Goal: Find specific page/section: Find specific page/section

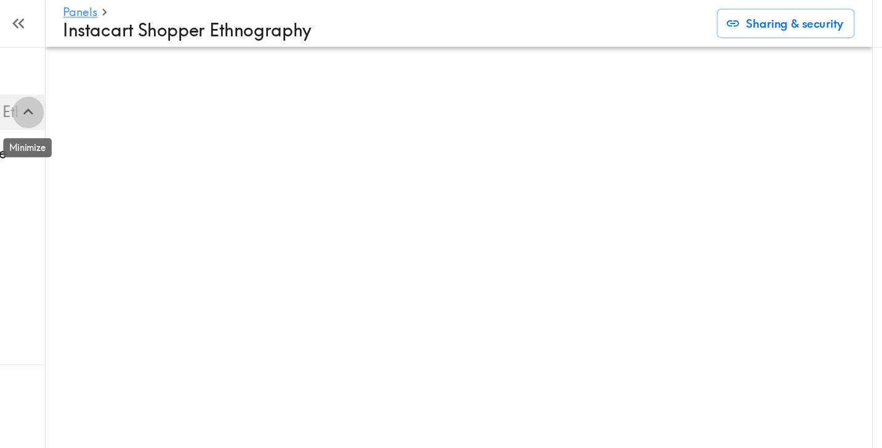
click at [138, 98] on icon "button" at bounding box center [133, 94] width 17 height 17
drag, startPoint x: 131, startPoint y: 90, endPoint x: 134, endPoint y: 81, distance: 9.0
click at [131, 90] on icon "button" at bounding box center [133, 94] width 17 height 17
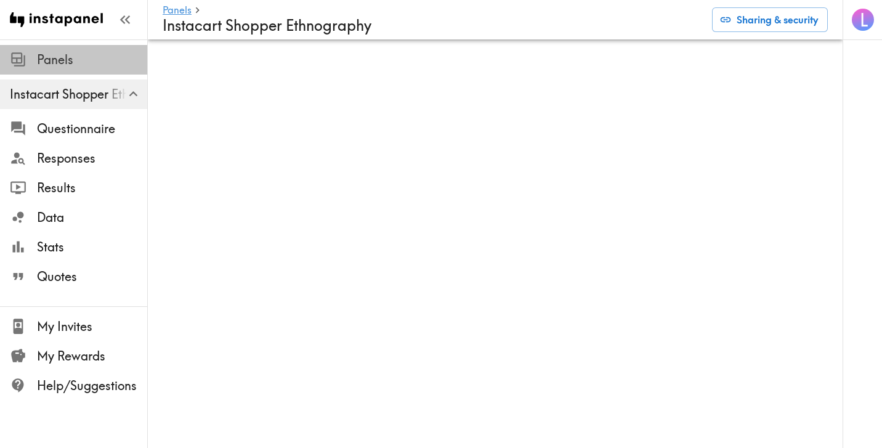
click at [81, 60] on span "Panels" at bounding box center [92, 59] width 110 height 17
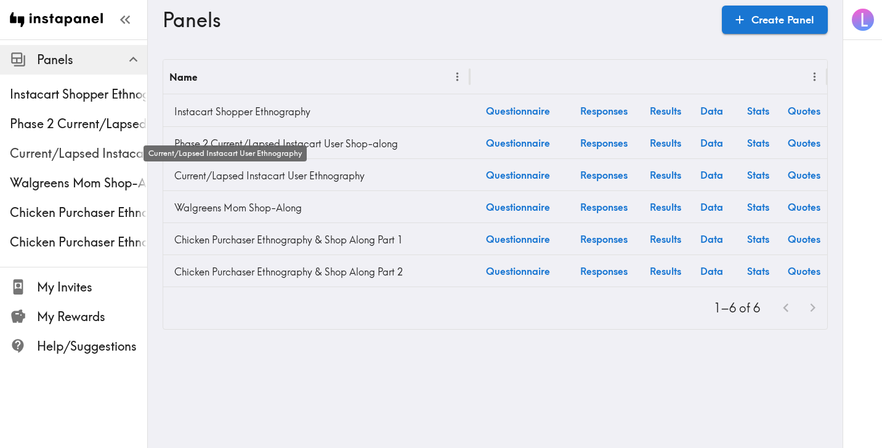
click at [84, 160] on span "Current/Lapsed Instacart User Ethnography" at bounding box center [78, 153] width 137 height 17
